Goal: Information Seeking & Learning: Learn about a topic

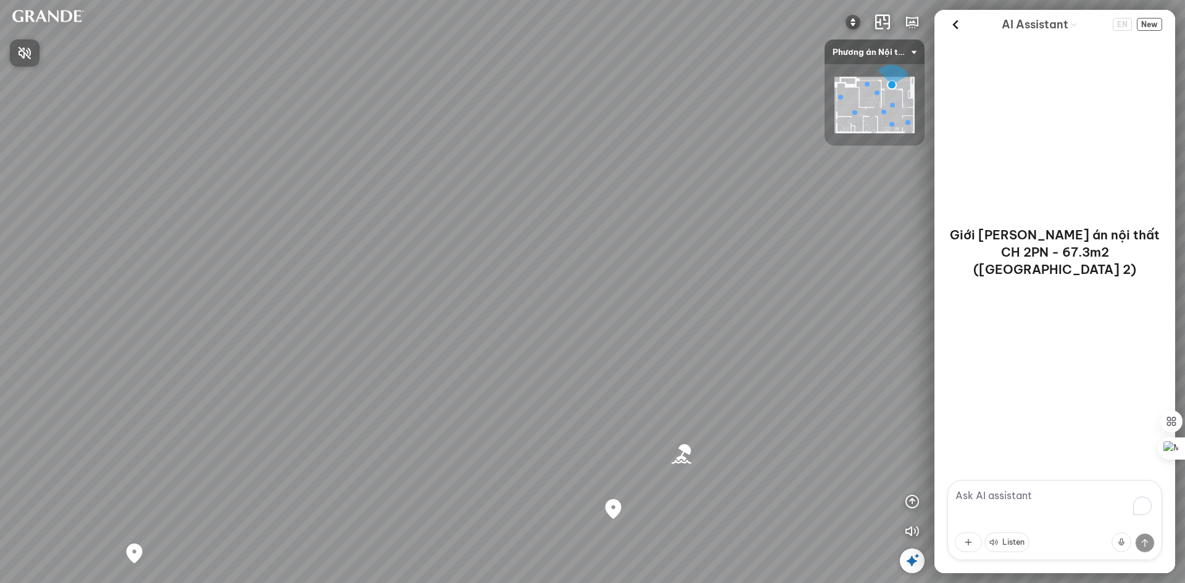
drag, startPoint x: 584, startPoint y: 252, endPoint x: 340, endPoint y: 126, distance: 275.1
click at [373, 141] on div at bounding box center [592, 291] width 1185 height 583
drag, startPoint x: 631, startPoint y: 277, endPoint x: 471, endPoint y: 237, distance: 164.8
click at [471, 236] on div "Bãi biển [GEOGRAPHIC_DATA] Co Co River Regal One River project" at bounding box center [592, 291] width 1185 height 583
drag, startPoint x: 692, startPoint y: 258, endPoint x: 404, endPoint y: 258, distance: 288.8
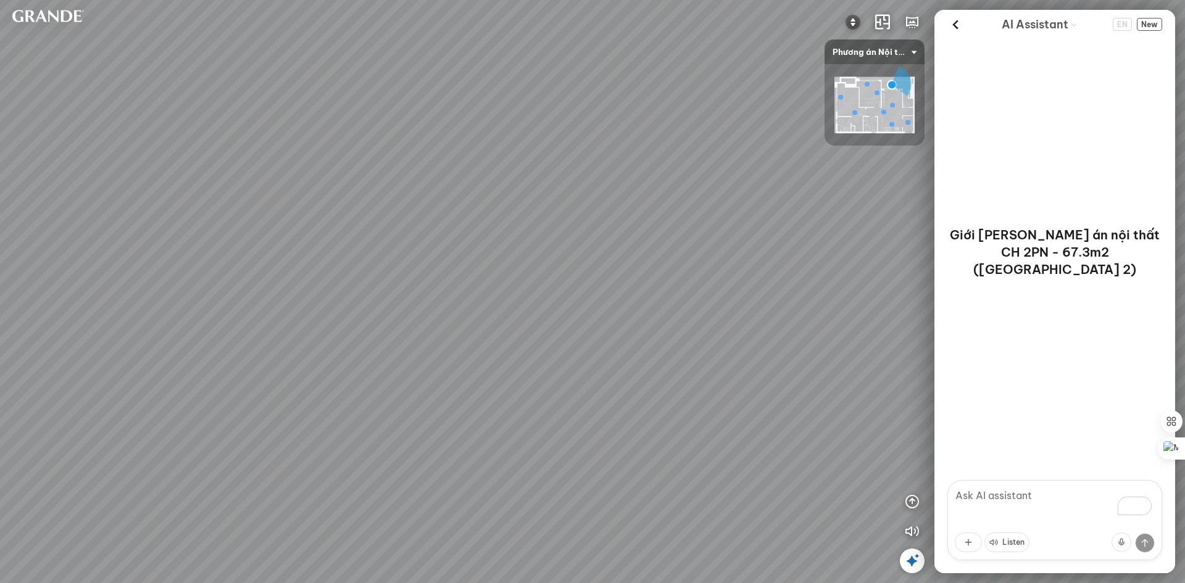
click at [385, 241] on div "Bãi biển [GEOGRAPHIC_DATA] Co Co River Regal One River project" at bounding box center [592, 291] width 1185 height 583
drag, startPoint x: 482, startPoint y: 231, endPoint x: 465, endPoint y: 231, distance: 16.7
click at [465, 231] on div "Bãi biển [GEOGRAPHIC_DATA] Co Co River Regal One River project" at bounding box center [592, 291] width 1185 height 583
click at [391, 331] on div "Bãi biển [GEOGRAPHIC_DATA] Co Co River Regal One River project" at bounding box center [592, 291] width 1185 height 583
drag, startPoint x: 679, startPoint y: 327, endPoint x: 701, endPoint y: 217, distance: 112.7
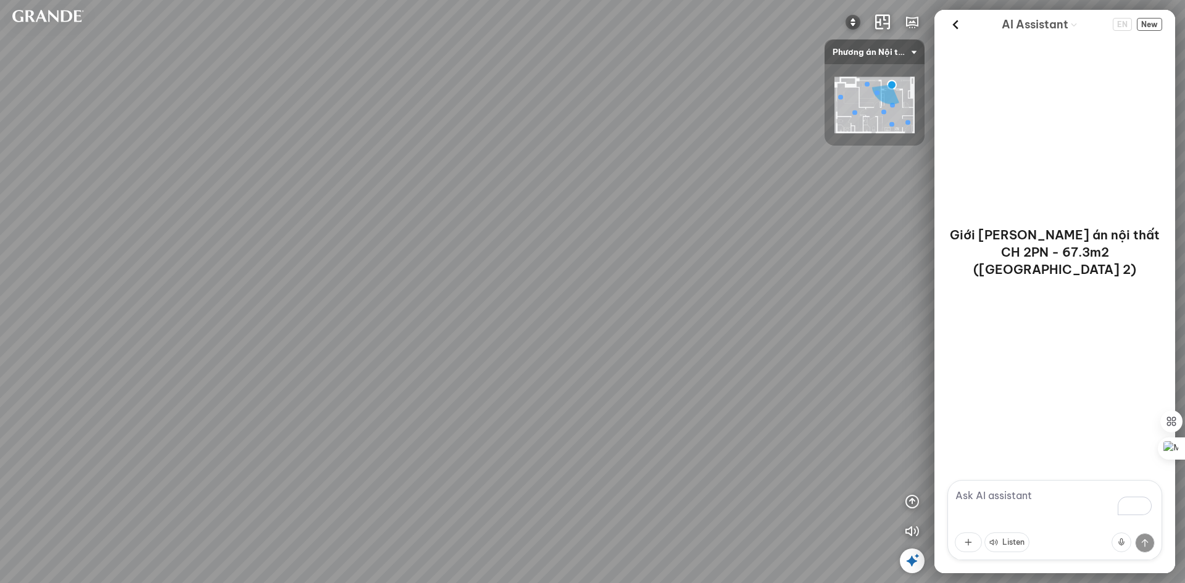
click at [648, 294] on div "Bãi biển [GEOGRAPHIC_DATA] Co Co River Regal One River project" at bounding box center [592, 291] width 1185 height 583
click at [855, 112] on div at bounding box center [854, 112] width 5 height 5
drag, startPoint x: 798, startPoint y: 268, endPoint x: 521, endPoint y: 211, distance: 283.4
click at [577, 216] on div "Minimalist decorative wardrobe – Special 19.990.000 VND MDF desk and bookshelf …" at bounding box center [592, 291] width 1185 height 583
click at [537, 346] on div "Minimalist decorative wardrobe – Special 19.990.000 VND MDF desk and bookshelf …" at bounding box center [592, 291] width 1185 height 583
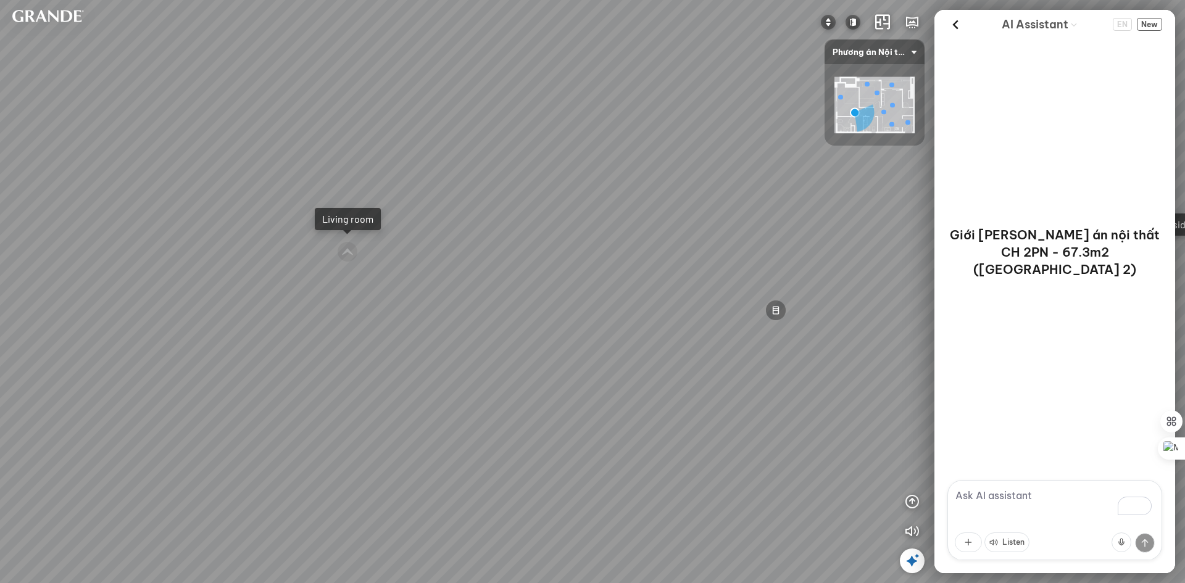
drag, startPoint x: 690, startPoint y: 342, endPoint x: 683, endPoint y: 350, distance: 11.4
click at [677, 340] on div "Minimalist decorative wardrobe – Special 19.990.000 VND MDF desk and bookshelf …" at bounding box center [592, 291] width 1185 height 583
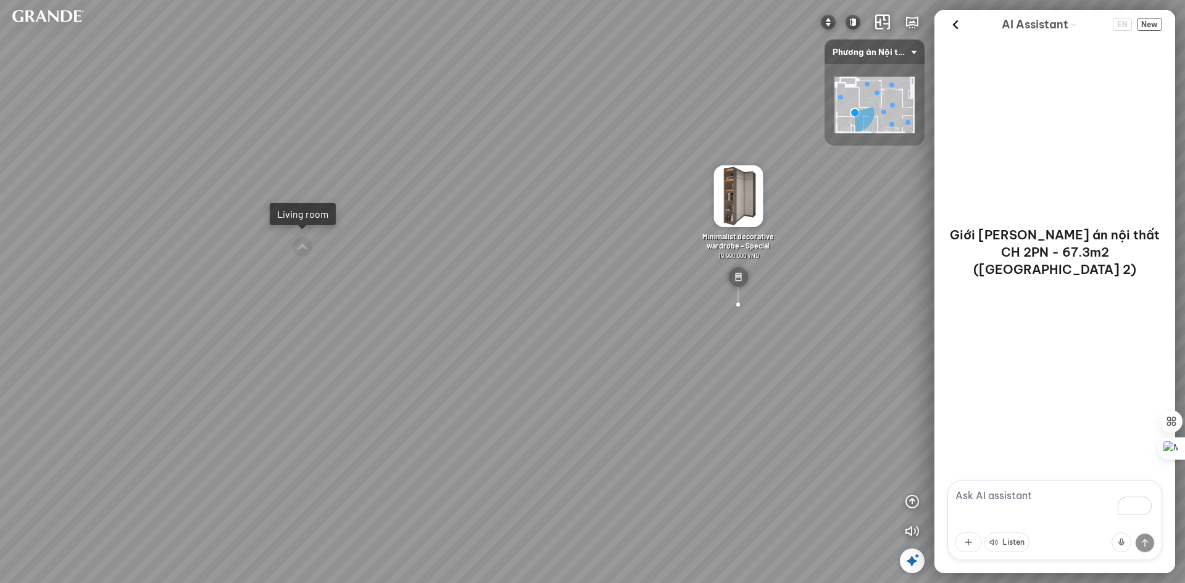
click at [737, 305] on div at bounding box center [737, 304] width 21 height 21
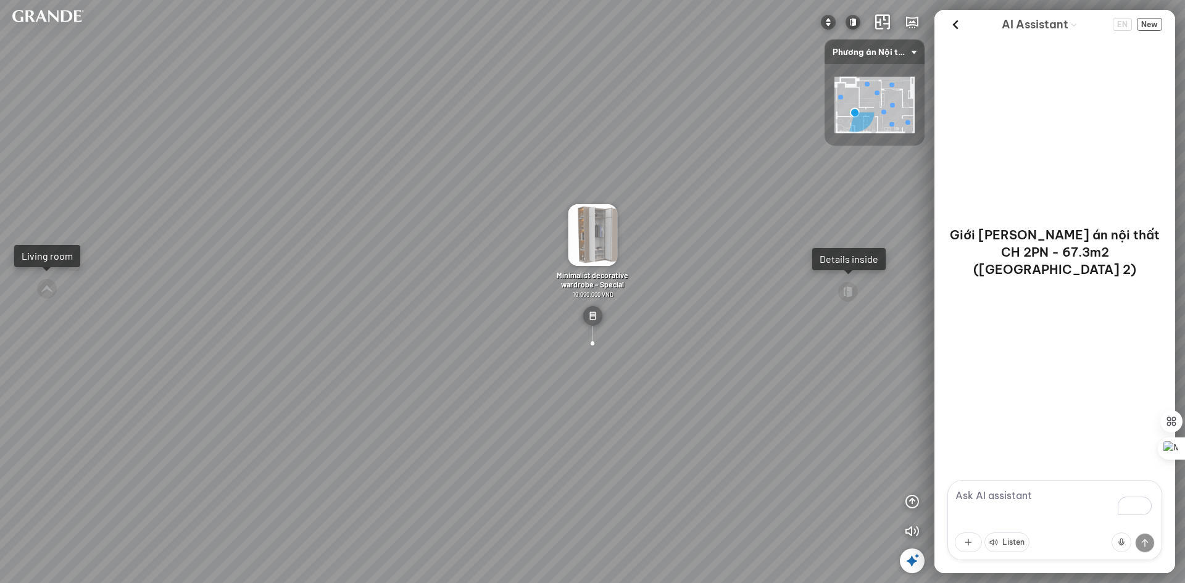
click at [848, 259] on div "Details inside" at bounding box center [848, 259] width 59 height 12
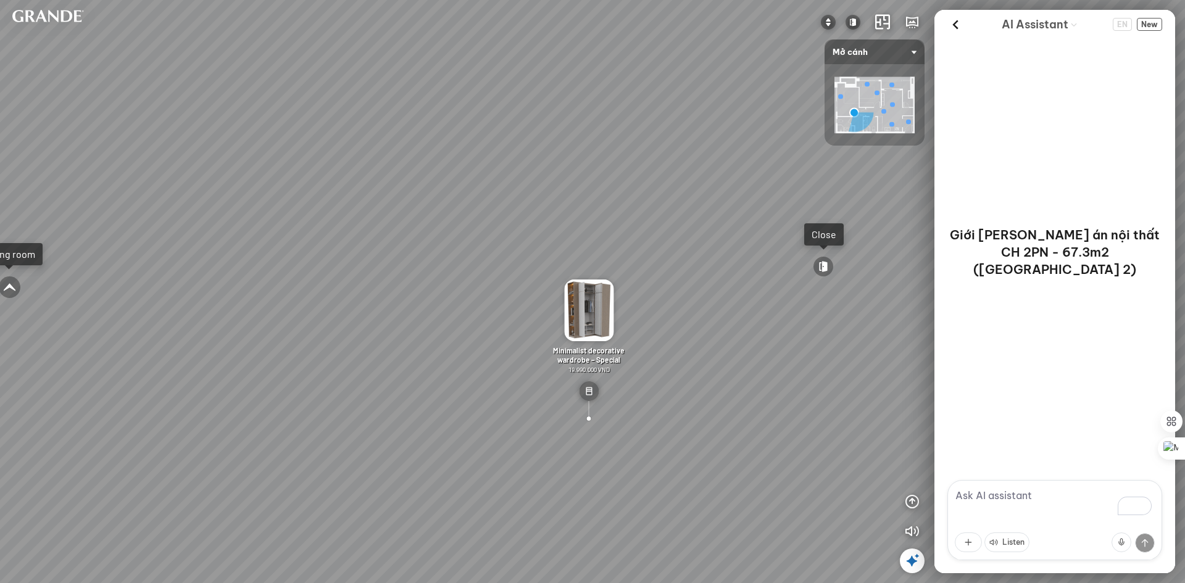
drag, startPoint x: 742, startPoint y: 333, endPoint x: 504, endPoint y: 259, distance: 248.6
click at [504, 259] on div "MDF desk and bookshelf set is moisture-proof and scratch-resistant 3.490.000 VN…" at bounding box center [592, 291] width 1185 height 583
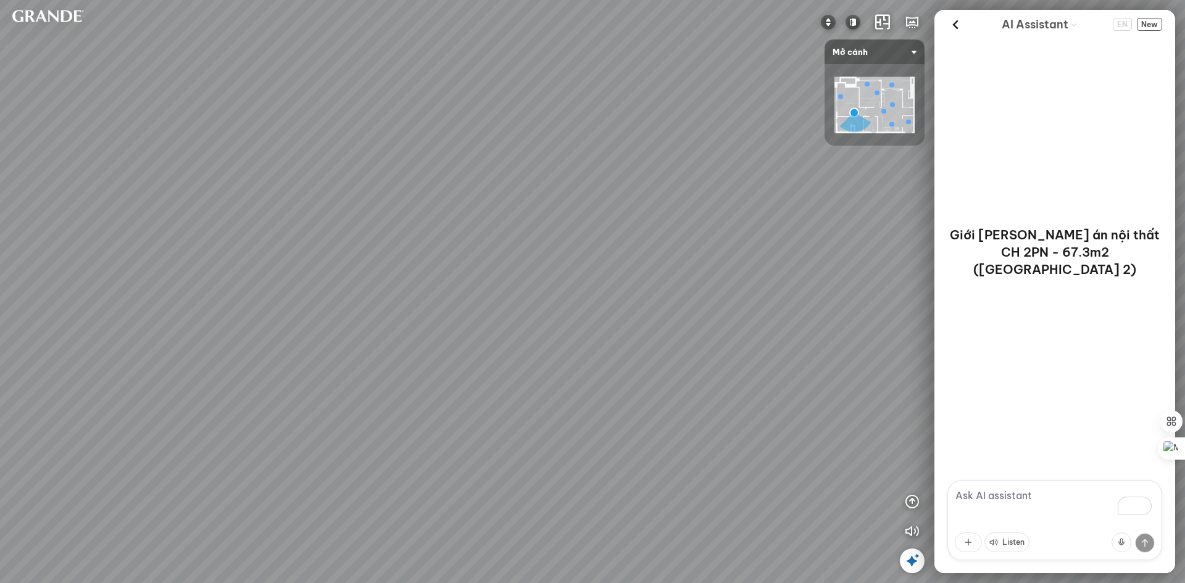
drag, startPoint x: 728, startPoint y: 300, endPoint x: 710, endPoint y: 301, distance: 17.9
click at [710, 301] on div "MDF desk and bookshelf set is moisture-proof and scratch-resistant 3.490.000 VN…" at bounding box center [592, 291] width 1185 height 583
click at [580, 184] on div "Close" at bounding box center [577, 184] width 25 height 12
drag, startPoint x: 746, startPoint y: 311, endPoint x: 504, endPoint y: 286, distance: 243.2
click at [504, 286] on div "Minimalist decorative wardrobe – Special 19.990.000 VND Minimalist bed set and …" at bounding box center [592, 291] width 1185 height 583
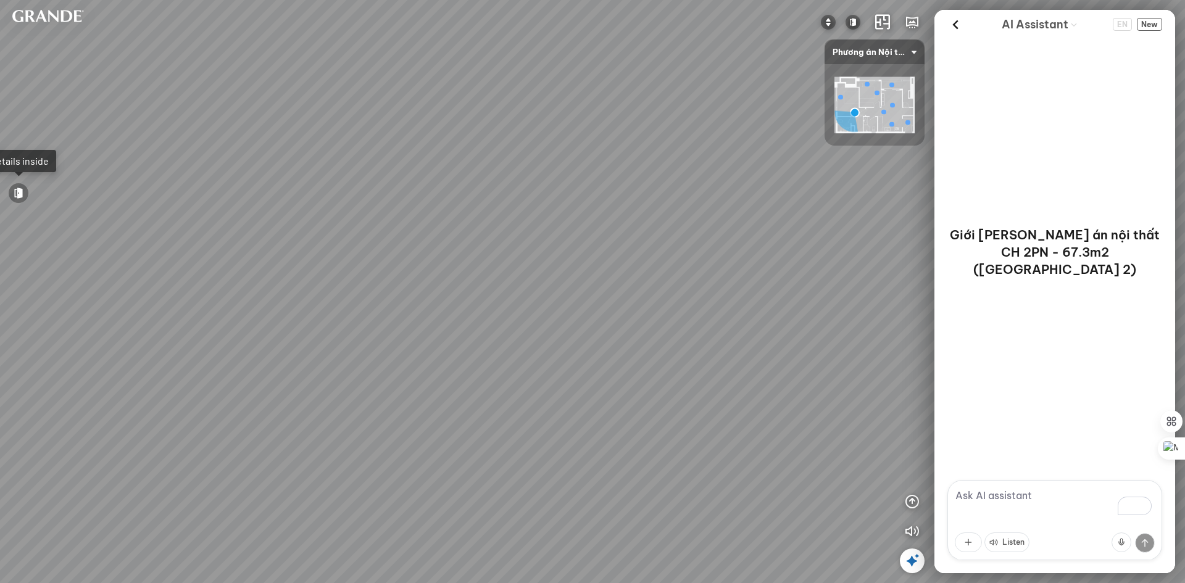
drag, startPoint x: 626, startPoint y: 287, endPoint x: 415, endPoint y: 286, distance: 211.6
click at [415, 286] on div "Minimalist decorative wardrobe – Special 19.990.000 VND Minimalist bed set and …" at bounding box center [592, 291] width 1185 height 583
drag, startPoint x: 697, startPoint y: 279, endPoint x: 484, endPoint y: 342, distance: 222.0
click at [484, 342] on div "Minimalist decorative wardrobe – Special 19.990.000 VND Minimalist bed set and …" at bounding box center [592, 291] width 1185 height 583
drag, startPoint x: 772, startPoint y: 340, endPoint x: 616, endPoint y: 320, distance: 158.0
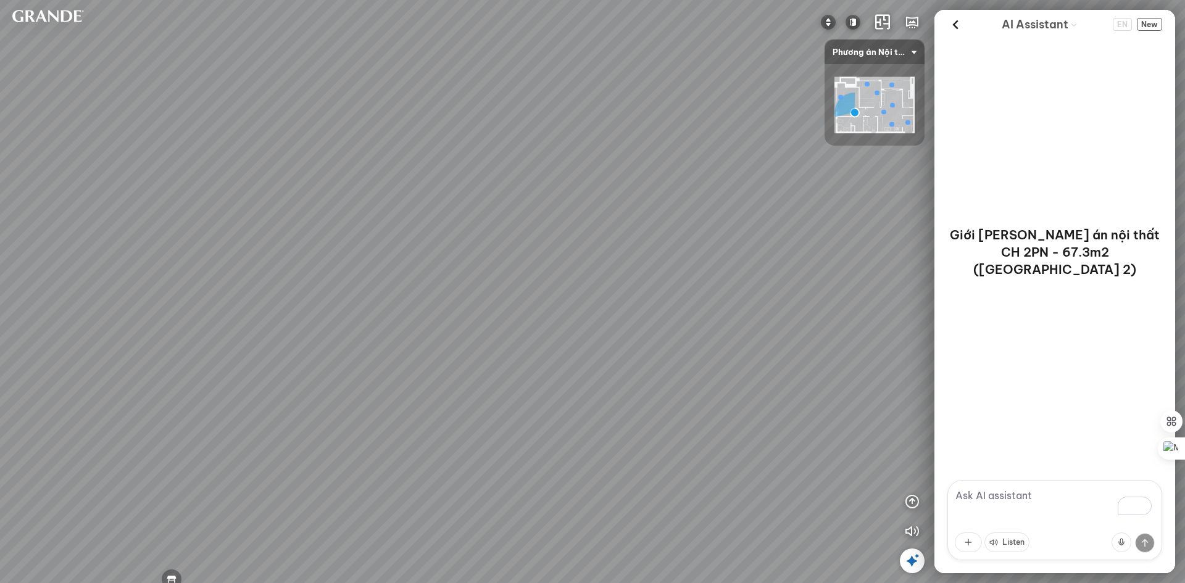
click at [621, 323] on div "Minimalist decorative wardrobe – Special 19.990.000 VND Minimalist bed set and …" at bounding box center [592, 291] width 1185 height 583
drag, startPoint x: 465, startPoint y: 303, endPoint x: 437, endPoint y: 303, distance: 27.1
click at [437, 303] on div "Minimalist decorative wardrobe – Special 19.990.000 VND Minimalist bed set and …" at bounding box center [592, 291] width 1185 height 583
drag, startPoint x: 502, startPoint y: 386, endPoint x: 532, endPoint y: 358, distance: 41.0
click at [639, 338] on div "Minimalist decorative wardrobe – Special 19.990.000 VND Minimalist bed set and …" at bounding box center [592, 291] width 1185 height 583
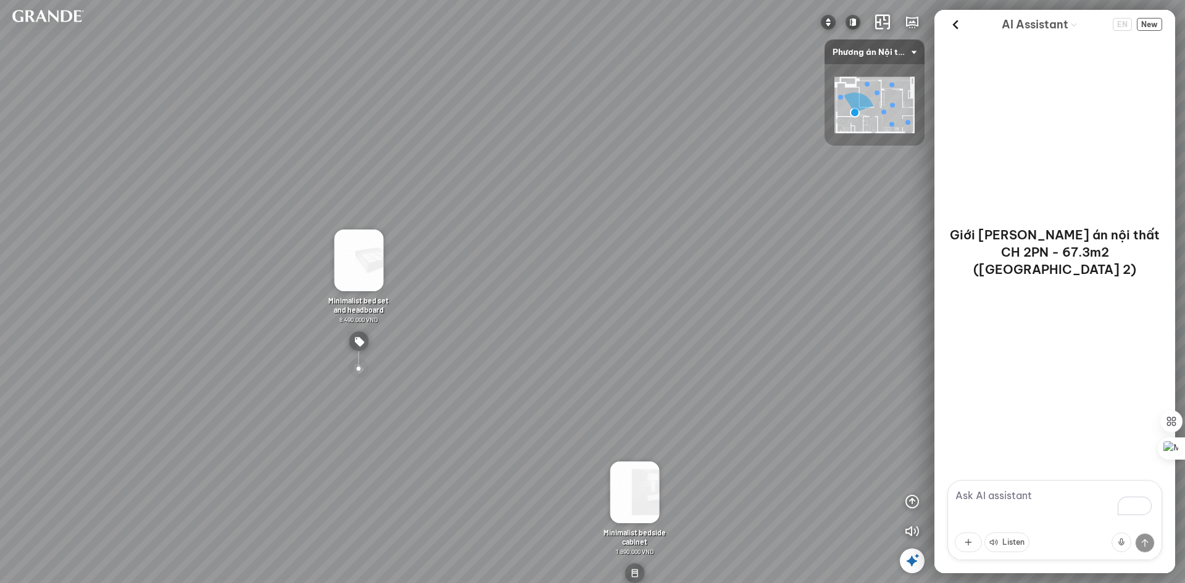
click at [358, 368] on div at bounding box center [358, 368] width 21 height 21
